Goal: Navigation & Orientation: Go to known website

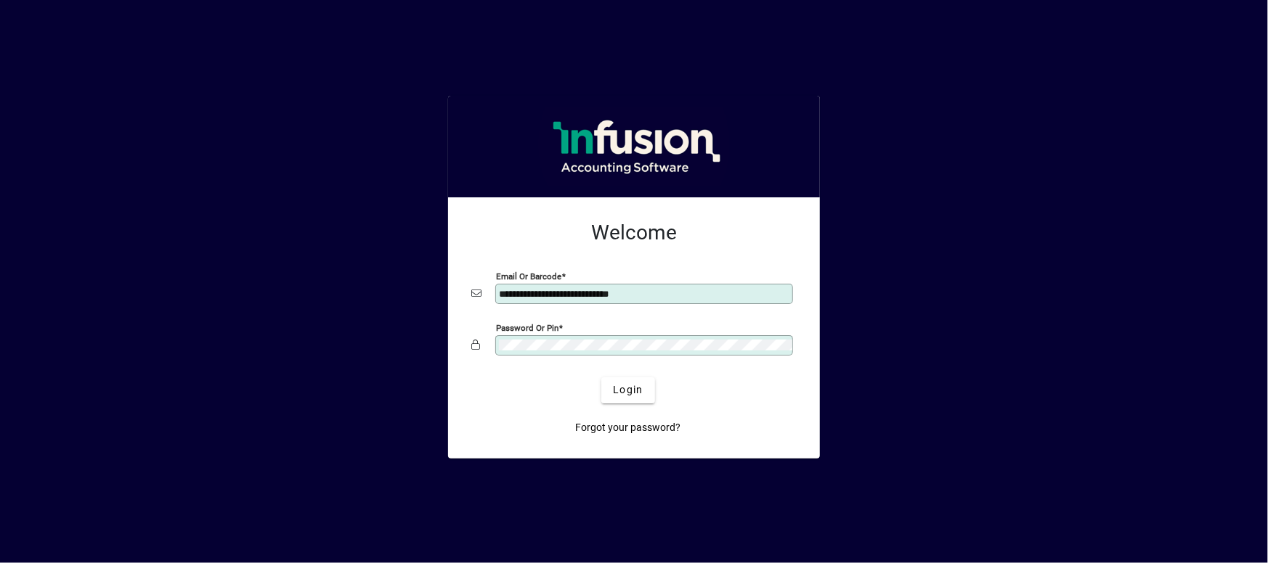
click at [677, 288] on input "**********" at bounding box center [645, 294] width 293 height 12
type input "*"
type input "**********"
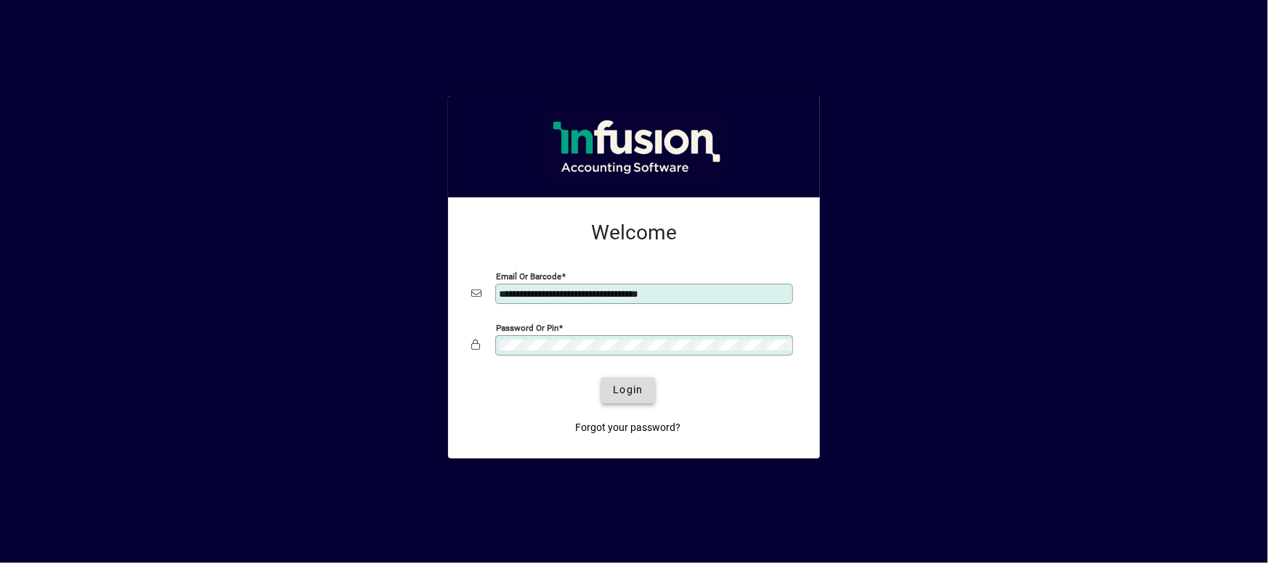
click at [622, 383] on span "Login" at bounding box center [628, 390] width 30 height 15
